Goal: Information Seeking & Learning: Find specific fact

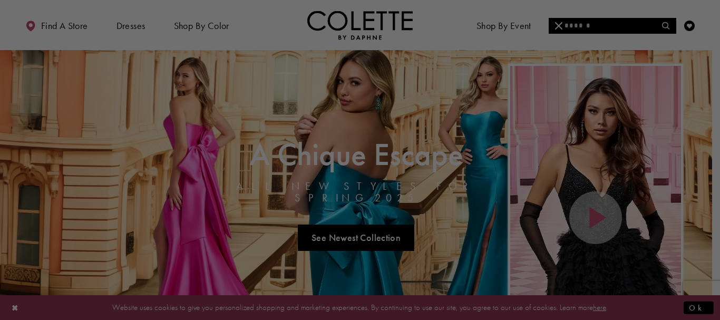
click at [628, 27] on div at bounding box center [364, 161] width 728 height 323
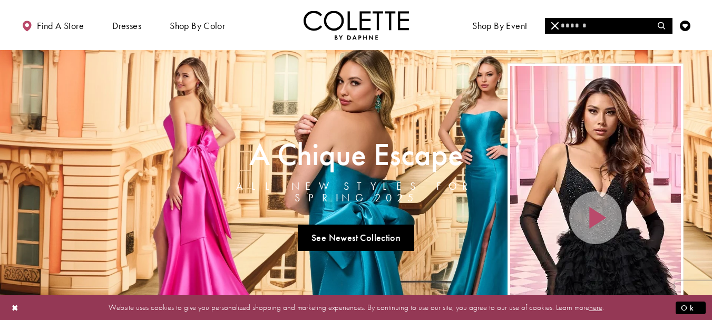
click at [593, 26] on input "Search" at bounding box center [608, 26] width 127 height 16
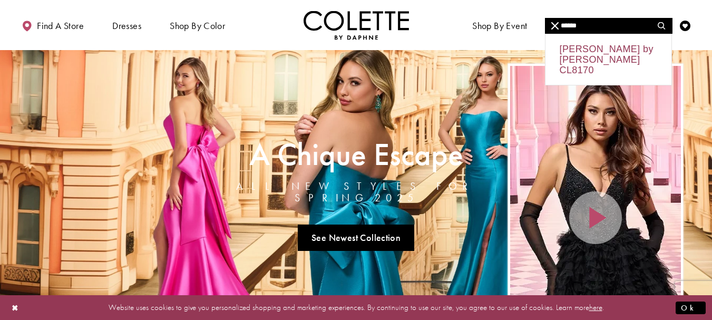
click at [592, 55] on div "Colette by Daphne CL8170" at bounding box center [609, 59] width 126 height 51
type input "**********"
